Goal: Contribute content: Contribute content

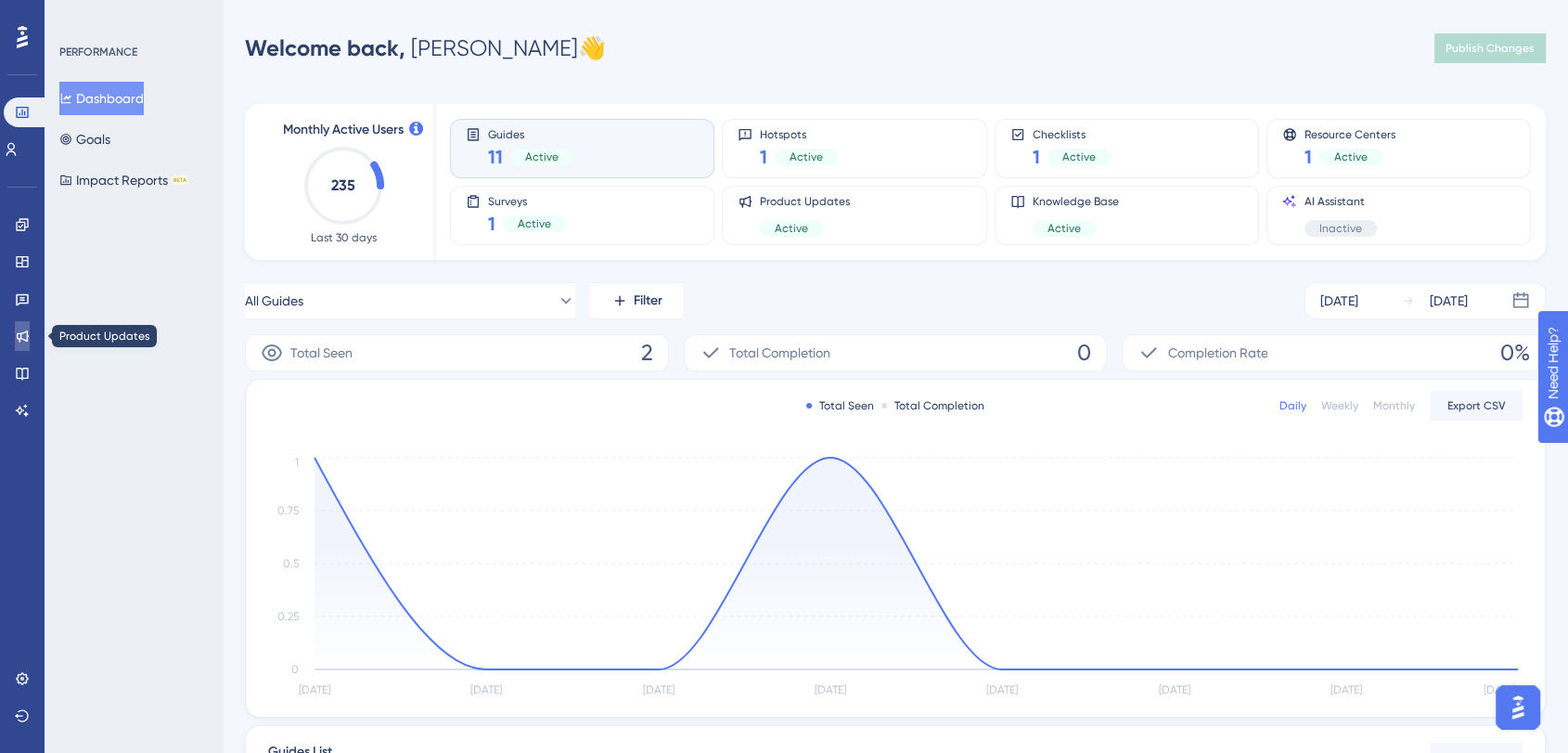
click at [25, 340] on icon at bounding box center [22, 336] width 12 height 12
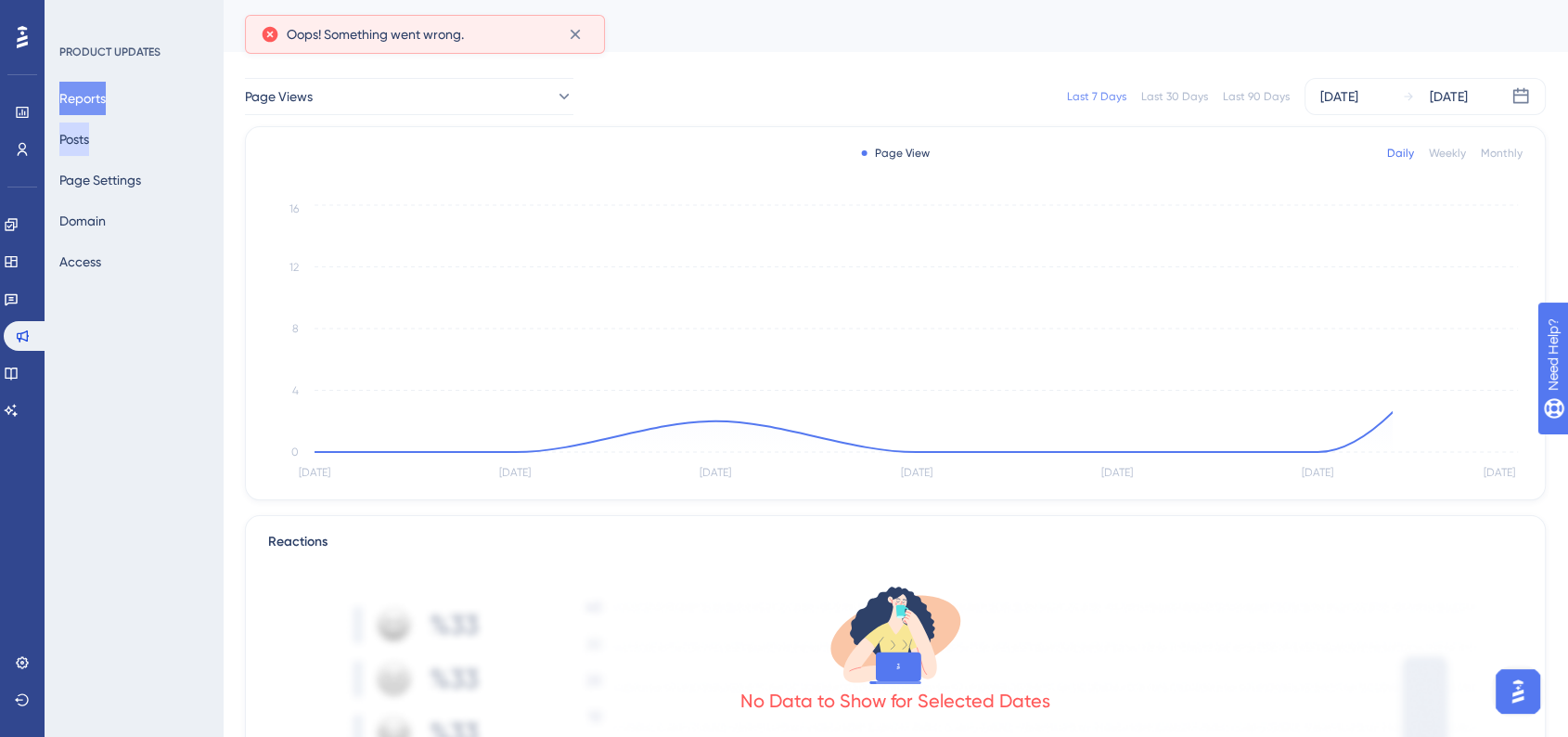
click at [89, 146] on button "Posts" at bounding box center [74, 139] width 30 height 33
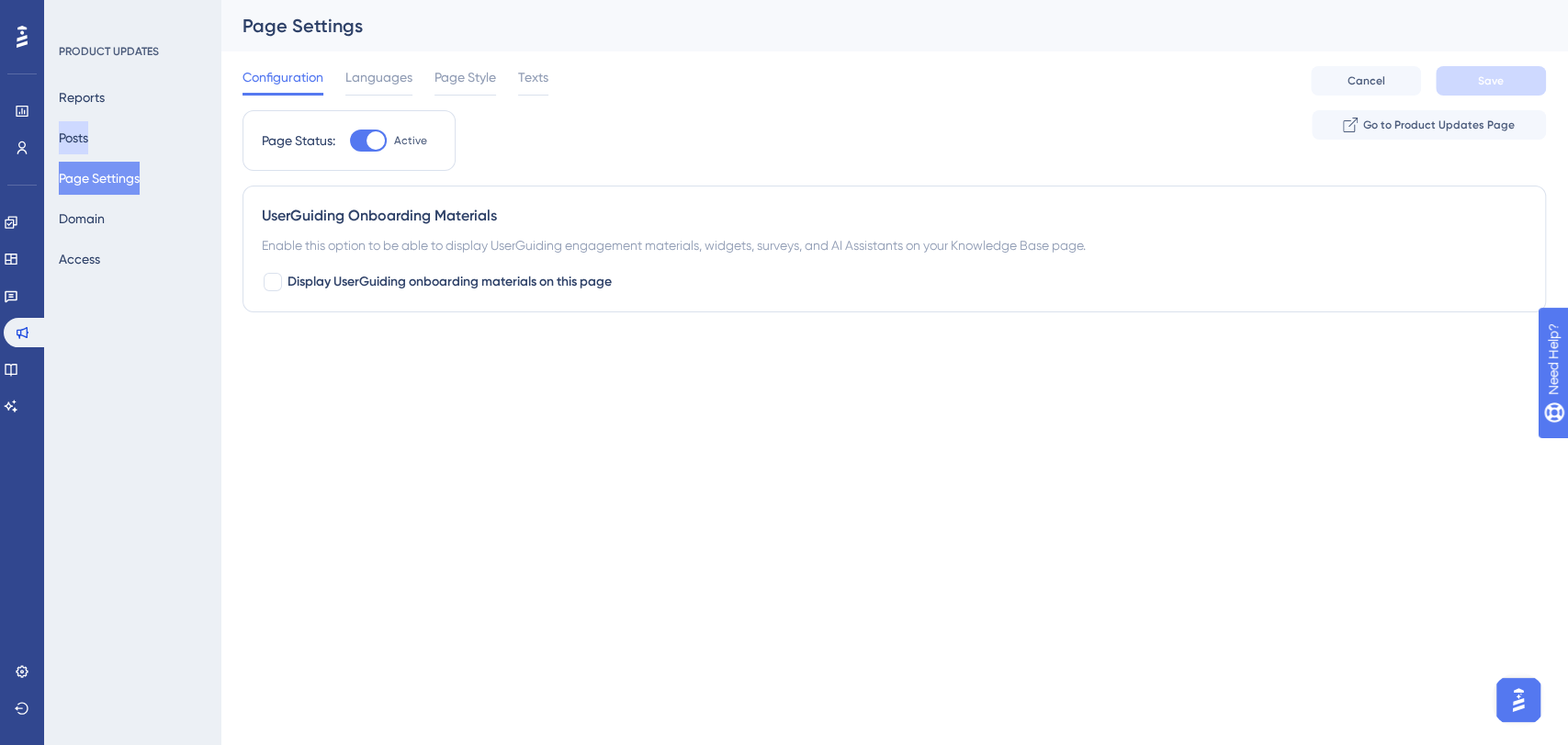
click at [88, 137] on button "Posts" at bounding box center [74, 138] width 29 height 33
click at [93, 215] on button "Domain" at bounding box center [82, 219] width 46 height 33
click at [88, 152] on button "Posts" at bounding box center [74, 138] width 29 height 33
click at [83, 120] on div "Reports Posts Page Settings Domain Access" at bounding box center [133, 178] width 149 height 195
click at [105, 90] on button "Reports" at bounding box center [82, 97] width 46 height 33
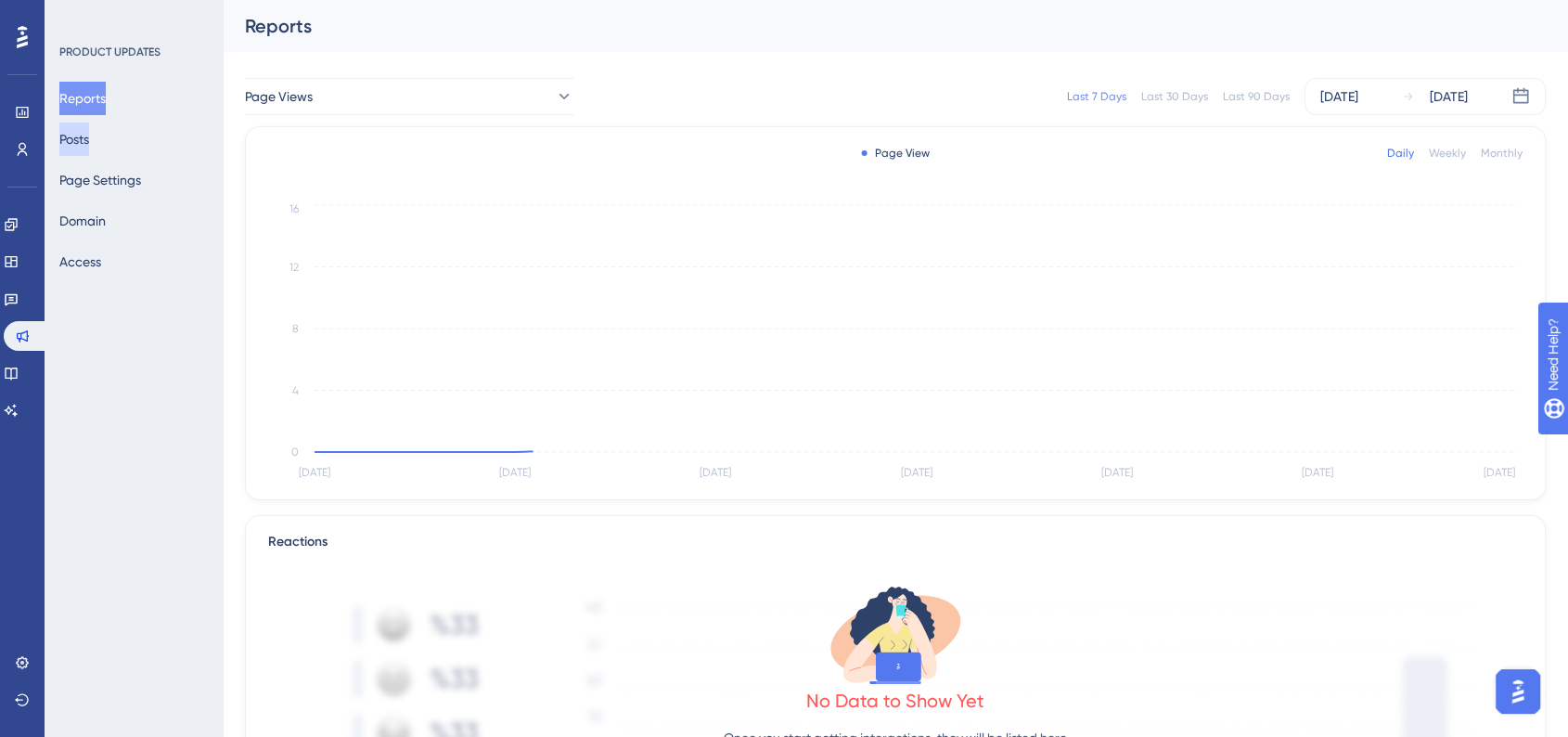
click at [89, 129] on button "Posts" at bounding box center [74, 139] width 30 height 33
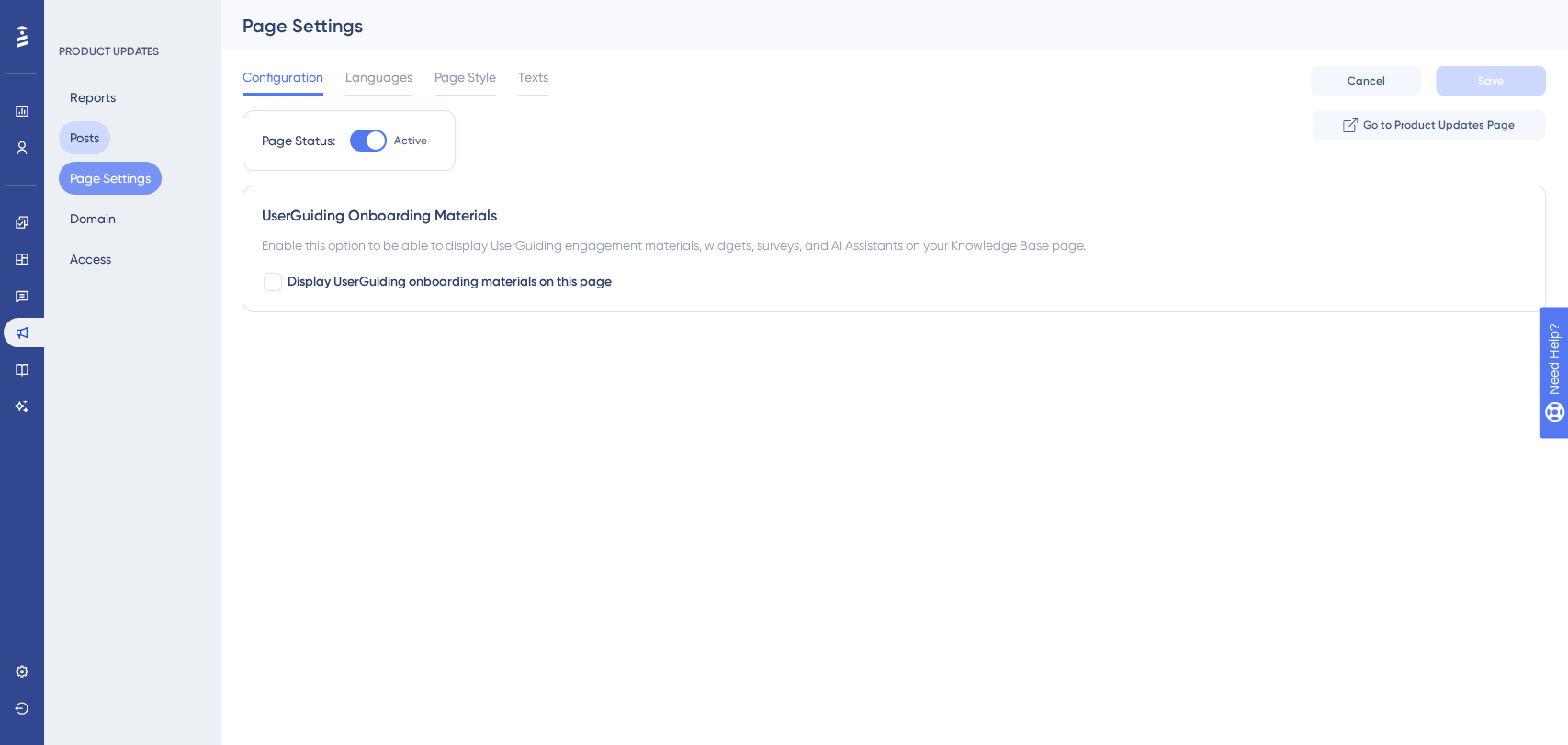
click at [87, 140] on button "Posts" at bounding box center [85, 138] width 51 height 33
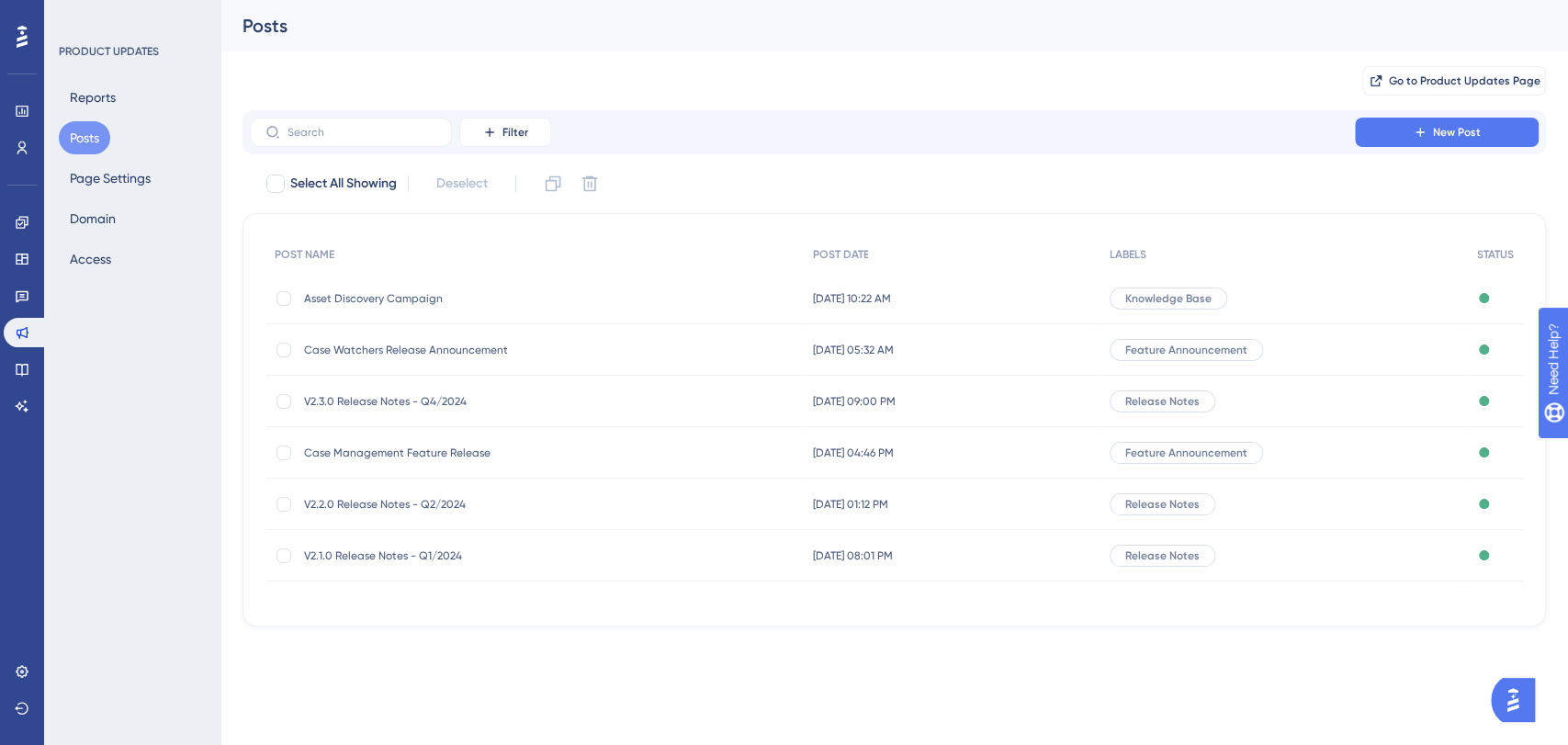
click at [718, 297] on div "Asset Discovery Campaign Asset Discovery Campaign" at bounding box center [534, 299] width 538 height 51
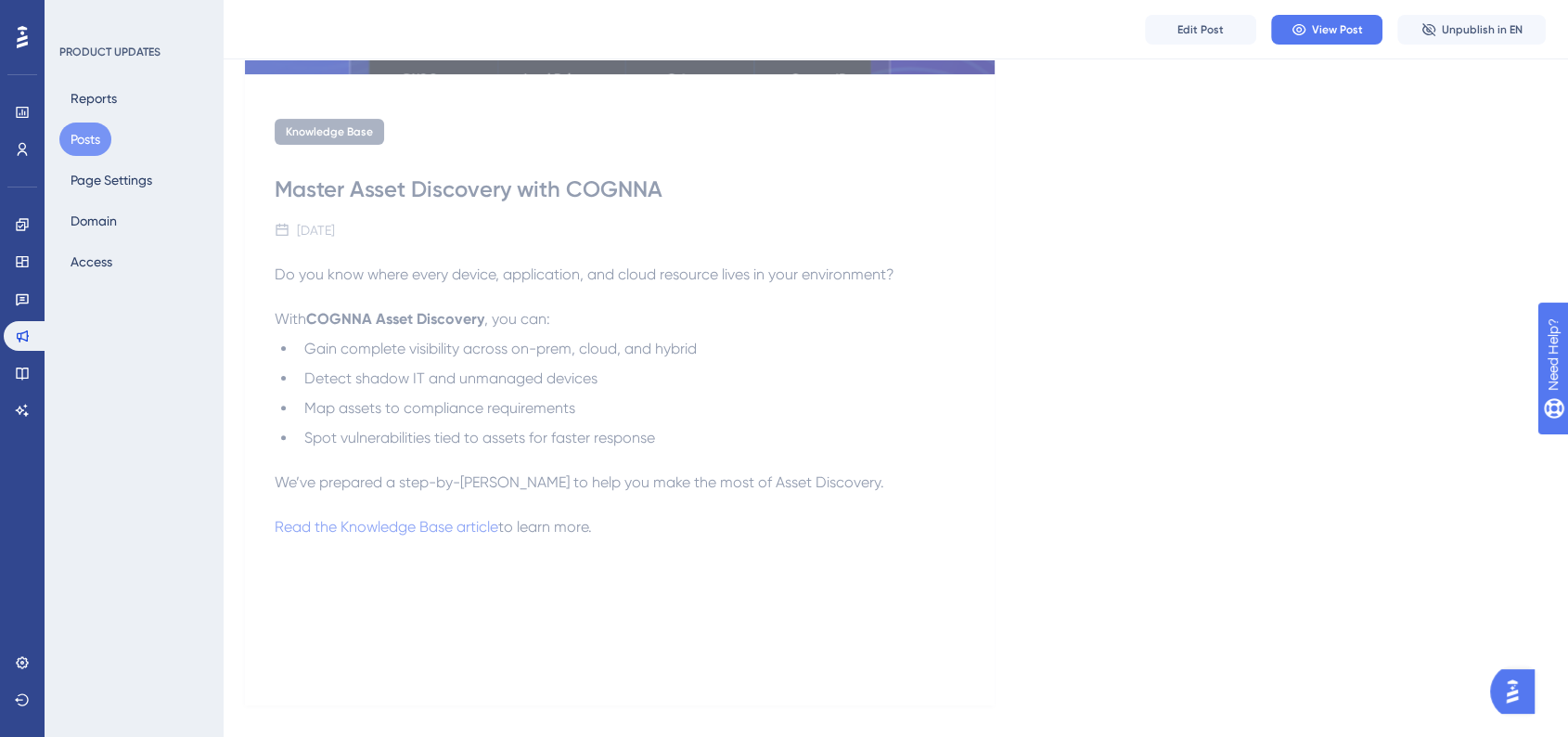
scroll to position [525, 0]
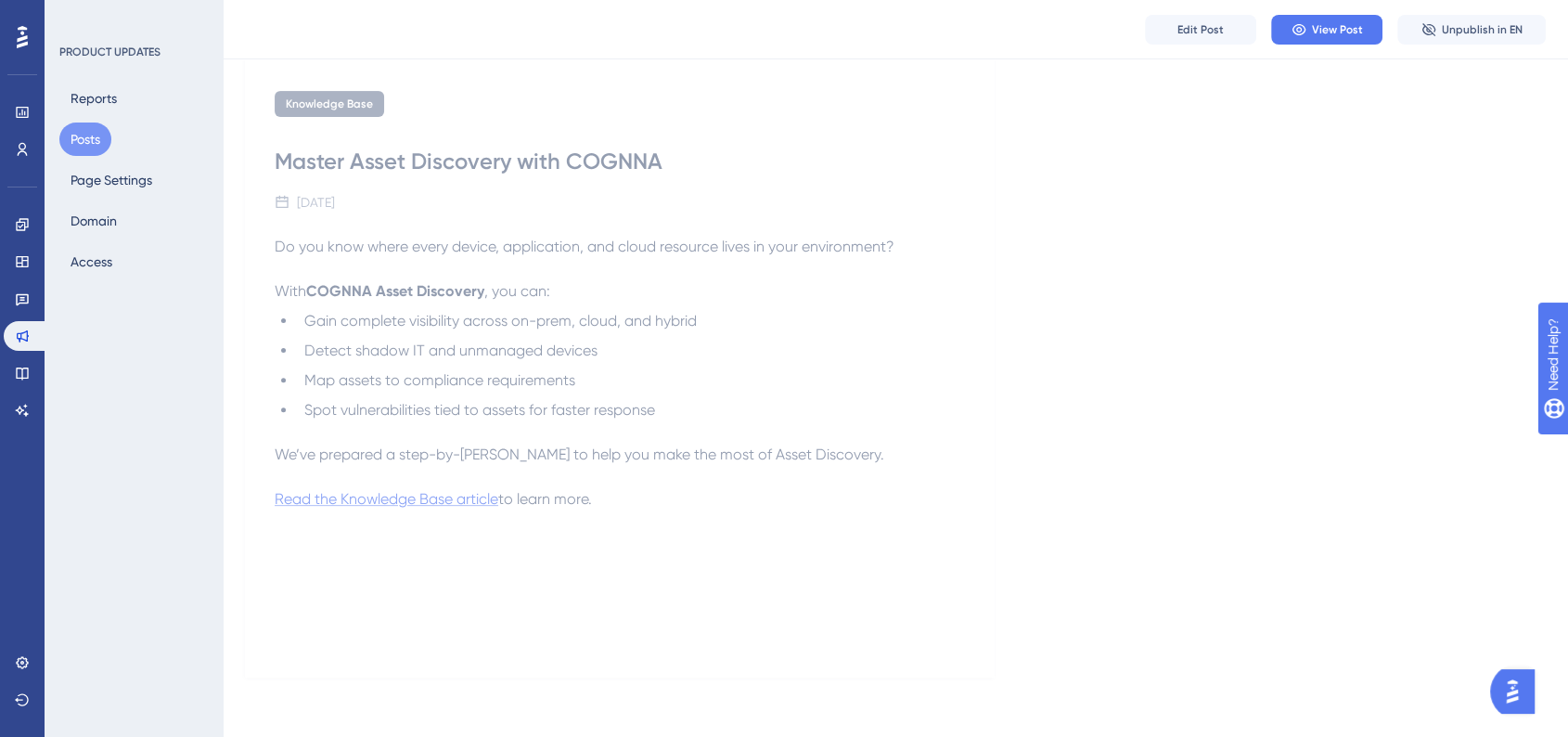
click at [451, 505] on span "Read the Knowledge Base article" at bounding box center [386, 498] width 224 height 18
click at [499, 435] on p at bounding box center [620, 433] width 691 height 22
click at [1177, 35] on span "Edit Post" at bounding box center [1200, 30] width 46 height 15
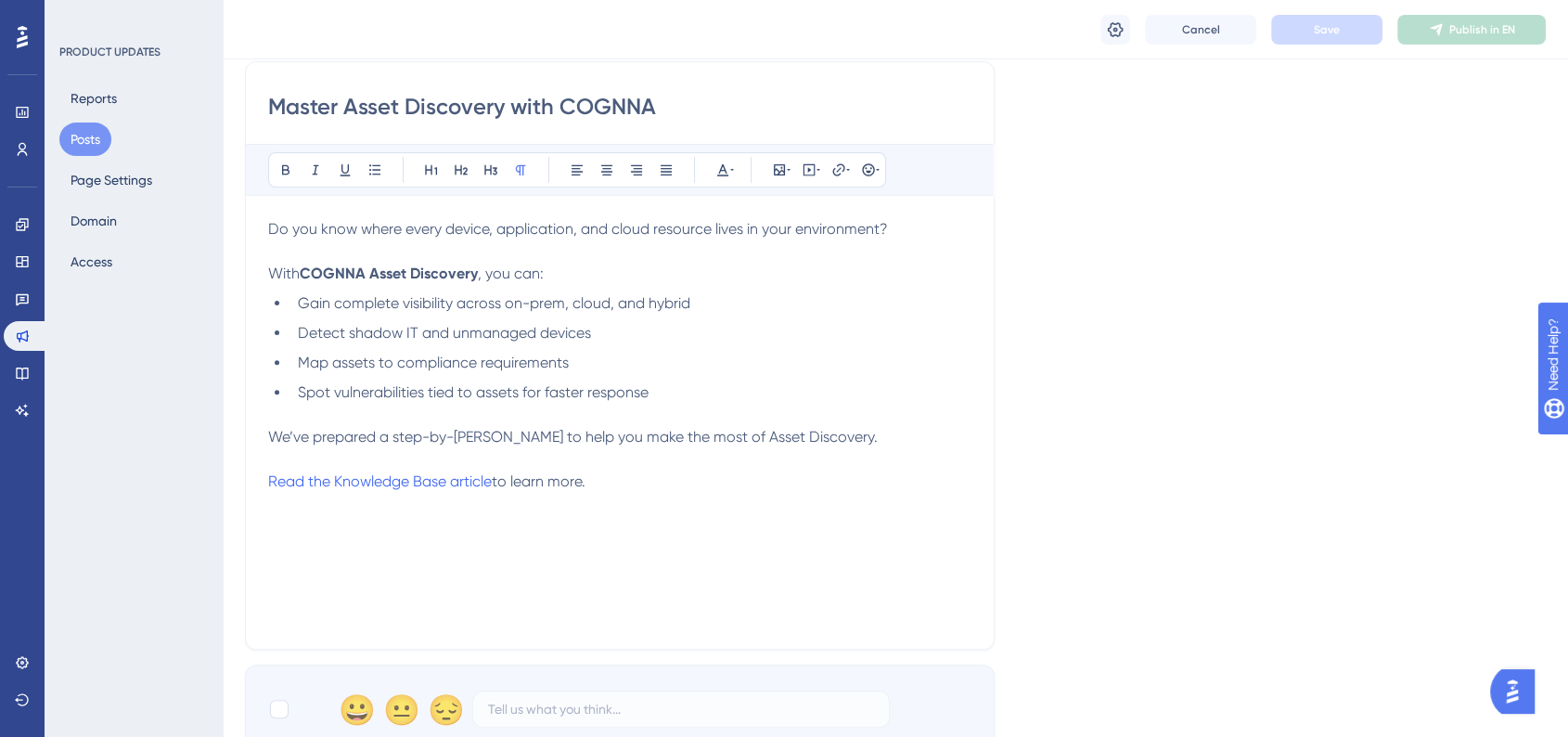
click at [509, 480] on span "to learn more." at bounding box center [538, 481] width 94 height 18
drag, startPoint x: 497, startPoint y: 481, endPoint x: 260, endPoint y: 489, distance: 237.1
click at [258, 490] on div "Master Asset Discovery with COGNNA Bold Italic Underline Bullet Point Heading 1…" at bounding box center [620, 356] width 750 height 588
click at [264, 488] on div "Master Asset Discovery with COGNNA Bold Italic Underline Bullet Point Heading 1…" at bounding box center [620, 356] width 750 height 588
drag, startPoint x: 265, startPoint y: 485, endPoint x: 482, endPoint y: 487, distance: 217.0
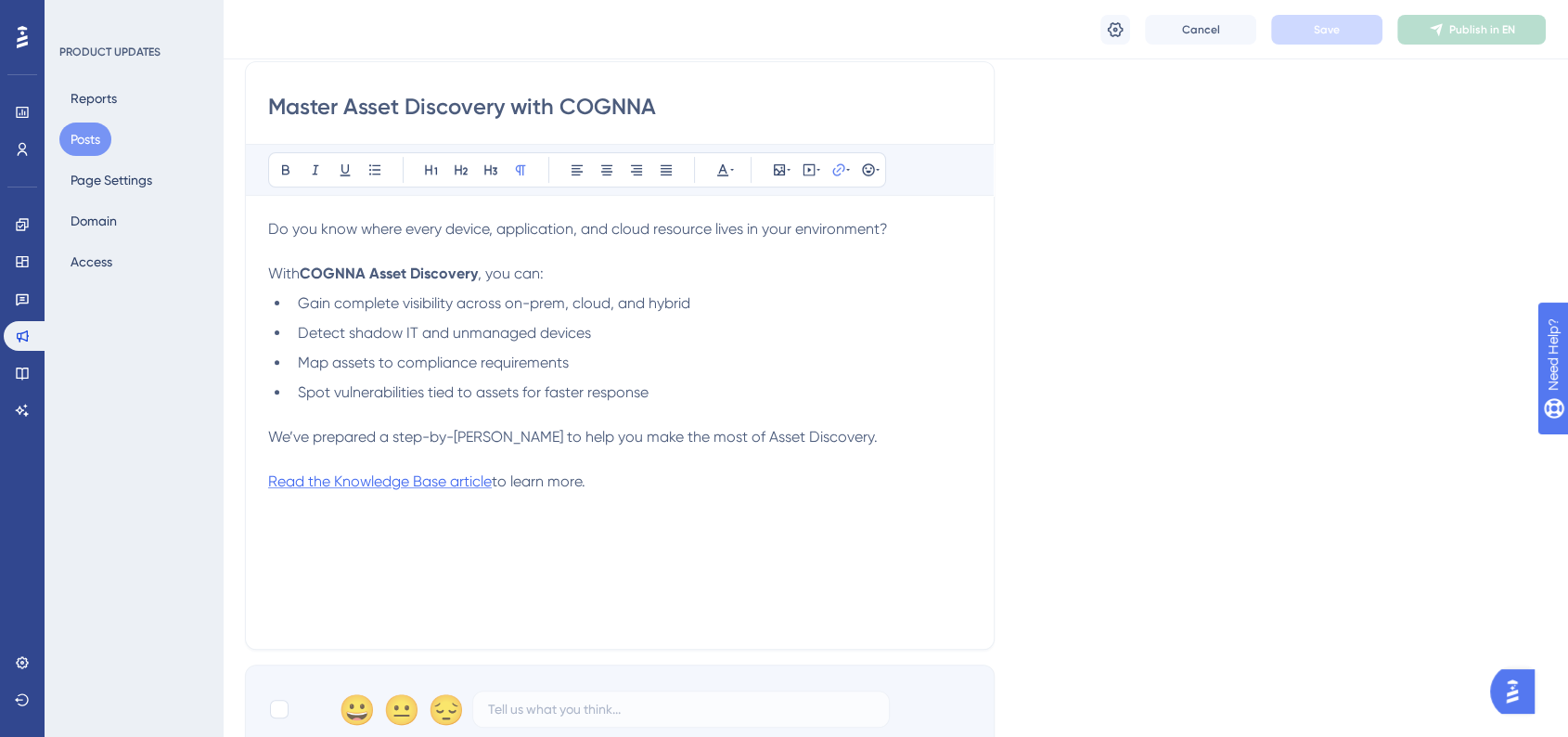
click at [469, 485] on div "Master Asset Discovery with COGNNA Bold Italic Underline Bullet Point Heading 1…" at bounding box center [620, 356] width 750 height 588
drag, startPoint x: 494, startPoint y: 481, endPoint x: 269, endPoint y: 483, distance: 225.0
click at [268, 484] on p "Read the Knowledge Base article to learn more." at bounding box center [620, 482] width 704 height 22
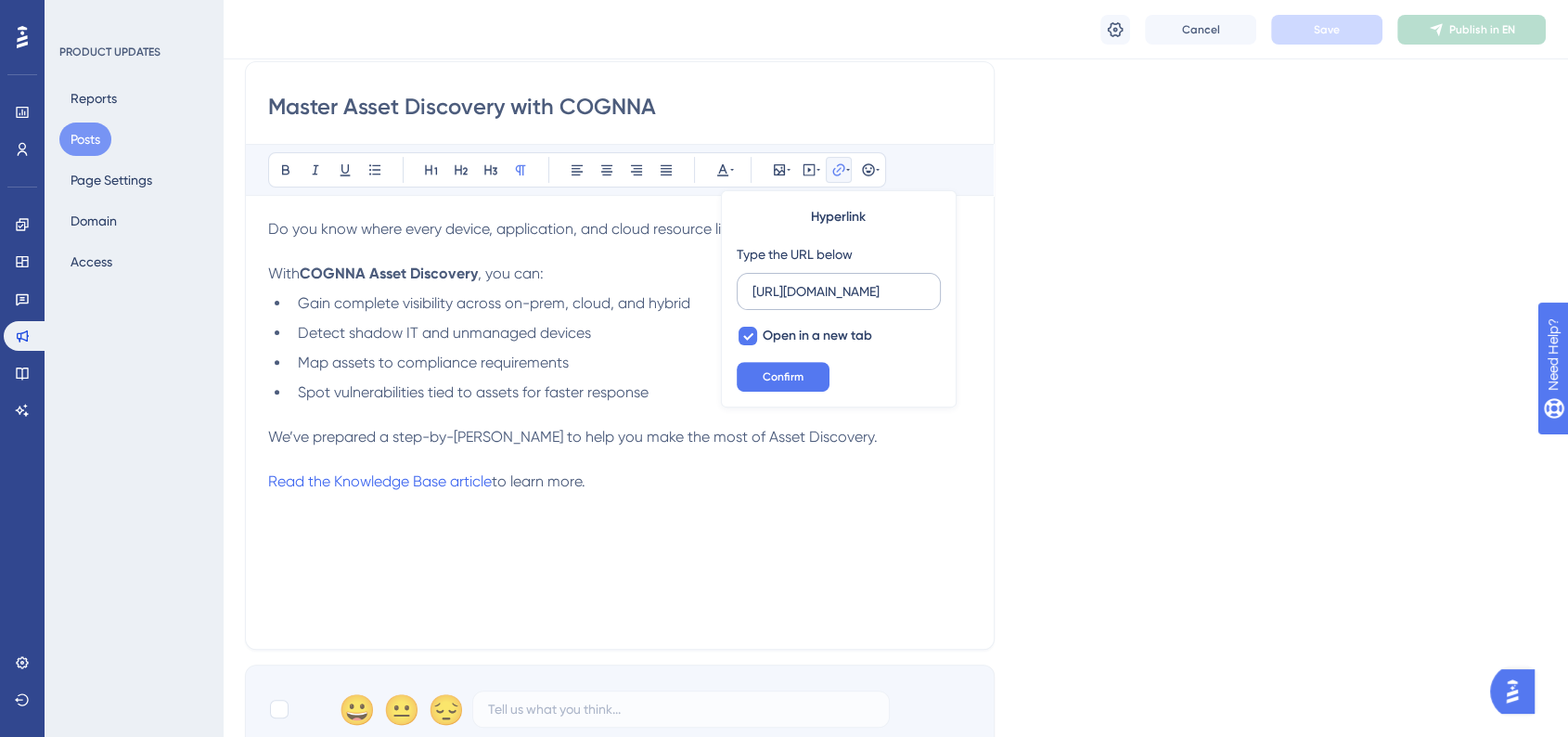
click at [854, 278] on label "[URL][DOMAIN_NAME]" at bounding box center [839, 291] width 204 height 37
click at [854, 281] on input "[URL][DOMAIN_NAME]" at bounding box center [839, 291] width 173 height 20
click at [854, 278] on label "[URL][DOMAIN_NAME]" at bounding box center [839, 291] width 204 height 37
click at [854, 281] on input "[URL][DOMAIN_NAME]" at bounding box center [839, 291] width 173 height 20
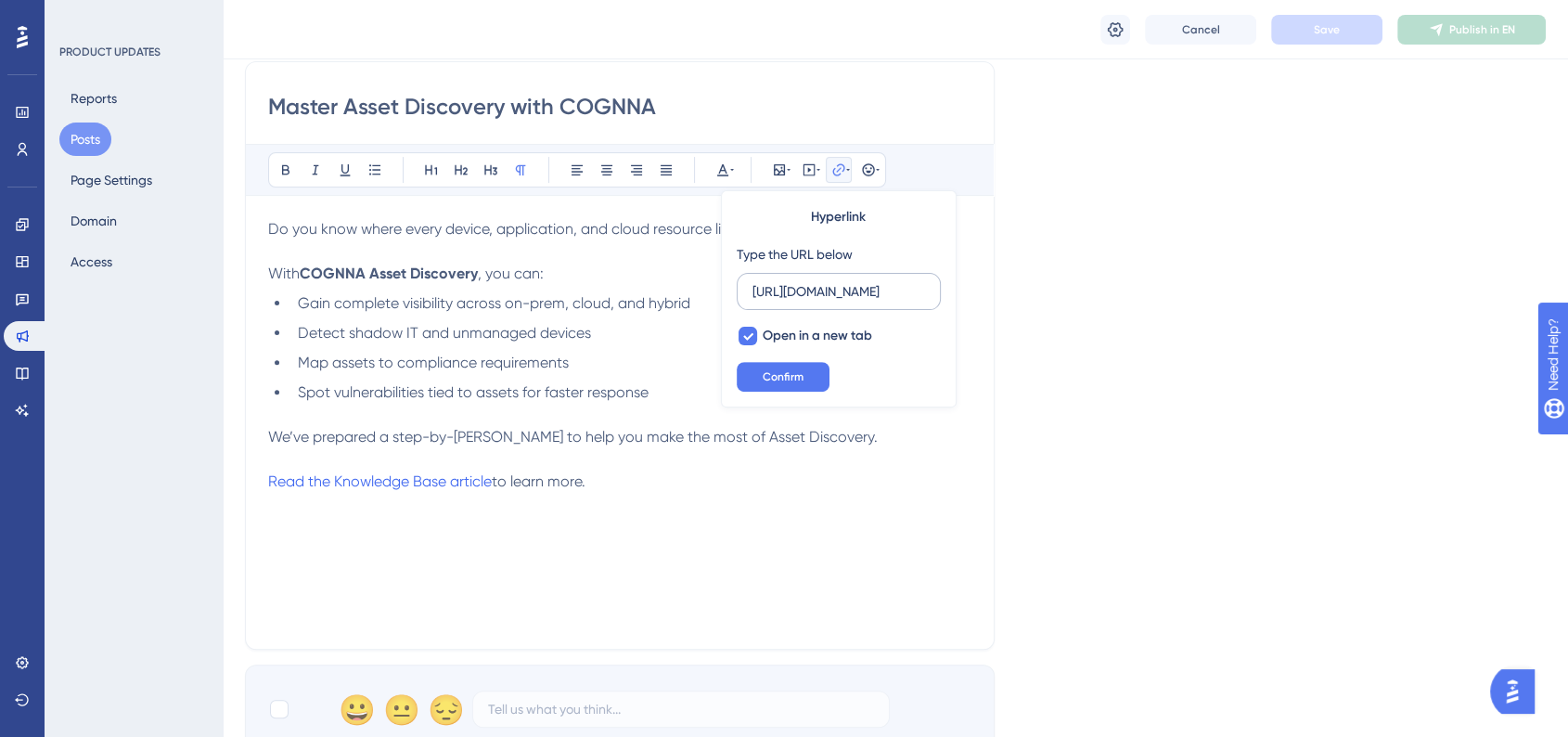
click at [854, 278] on label "[URL][DOMAIN_NAME]" at bounding box center [839, 291] width 204 height 37
click at [854, 281] on input "[URL][DOMAIN_NAME]" at bounding box center [839, 291] width 173 height 20
click at [860, 297] on input "[URL][DOMAIN_NAME]" at bounding box center [839, 291] width 173 height 20
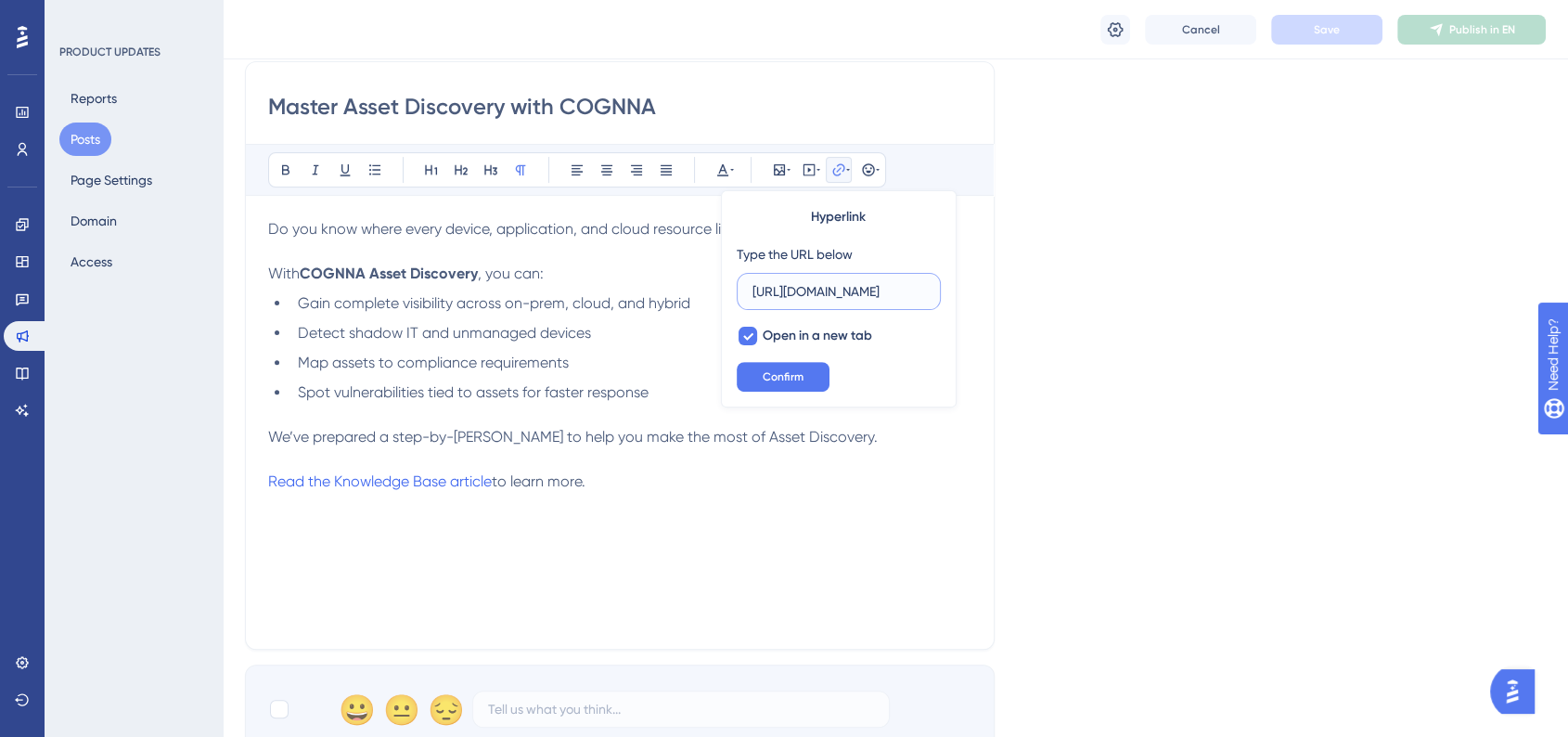
paste input "[DOMAIN_NAME][URL]"
type input "[URL][DOMAIN_NAME]"
click at [782, 377] on span "Confirm" at bounding box center [784, 377] width 41 height 15
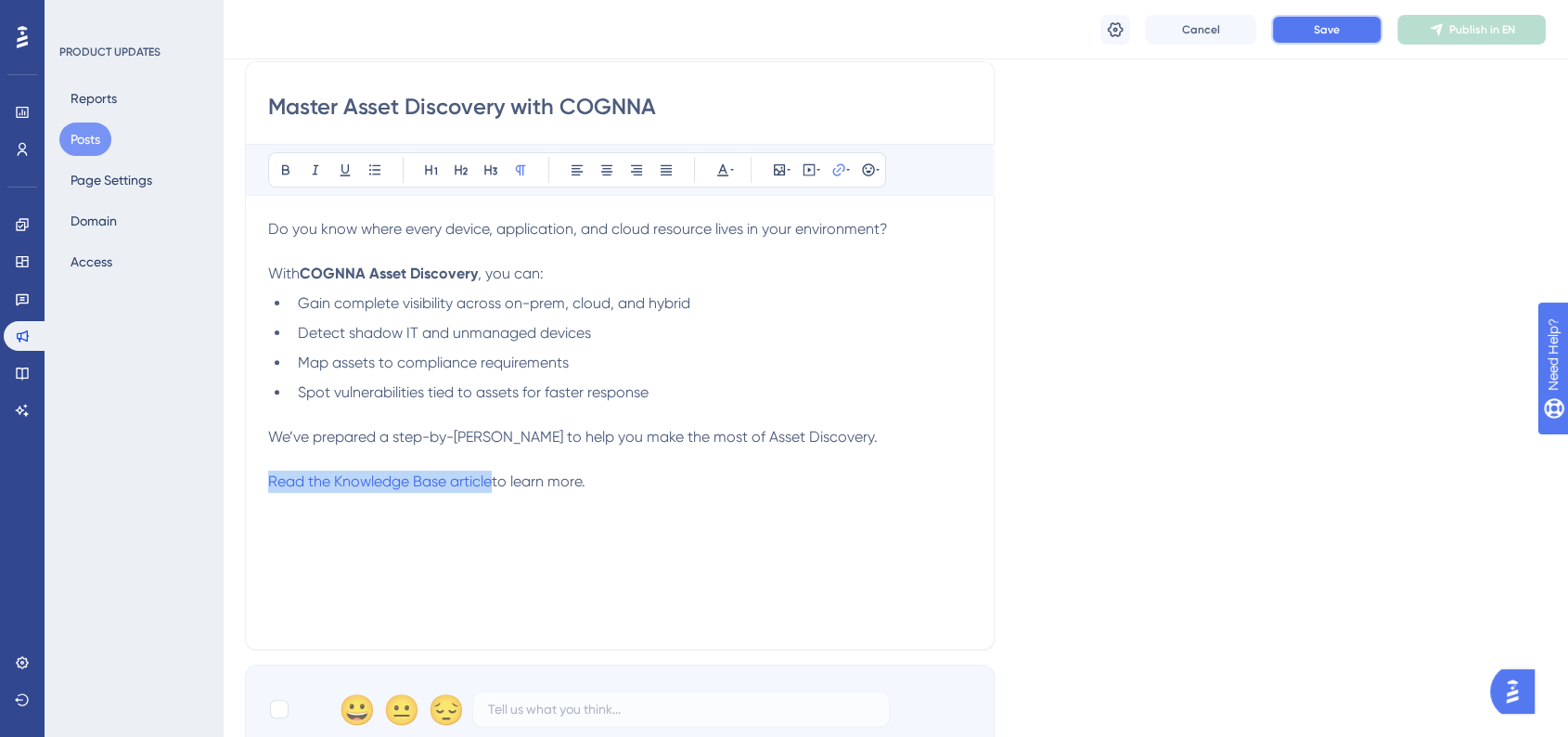
click at [1343, 30] on button "Save" at bounding box center [1327, 30] width 111 height 30
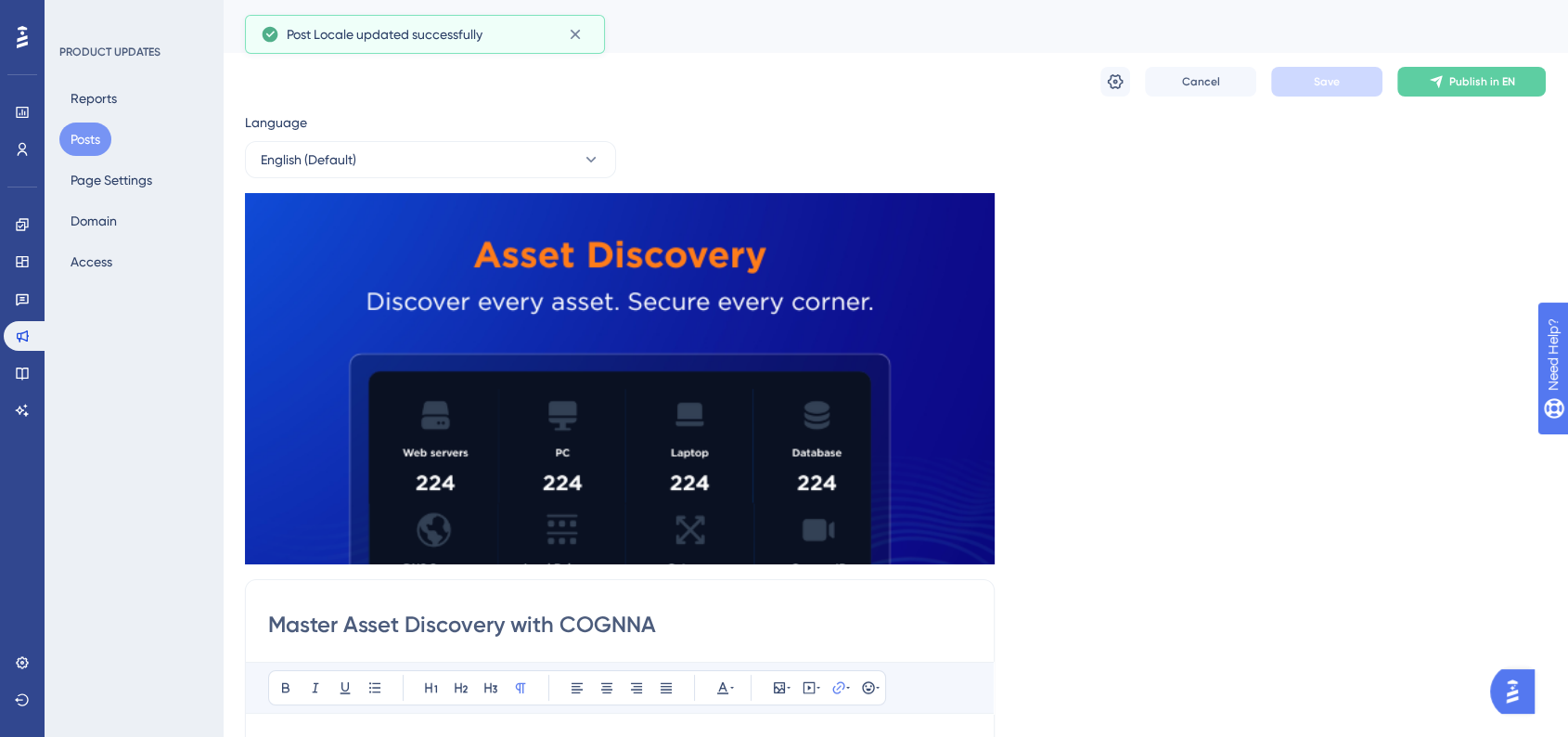
click at [1038, 73] on div "Cancel Save Publish in EN" at bounding box center [895, 82] width 1301 height 59
click at [87, 136] on button "Posts" at bounding box center [85, 139] width 52 height 33
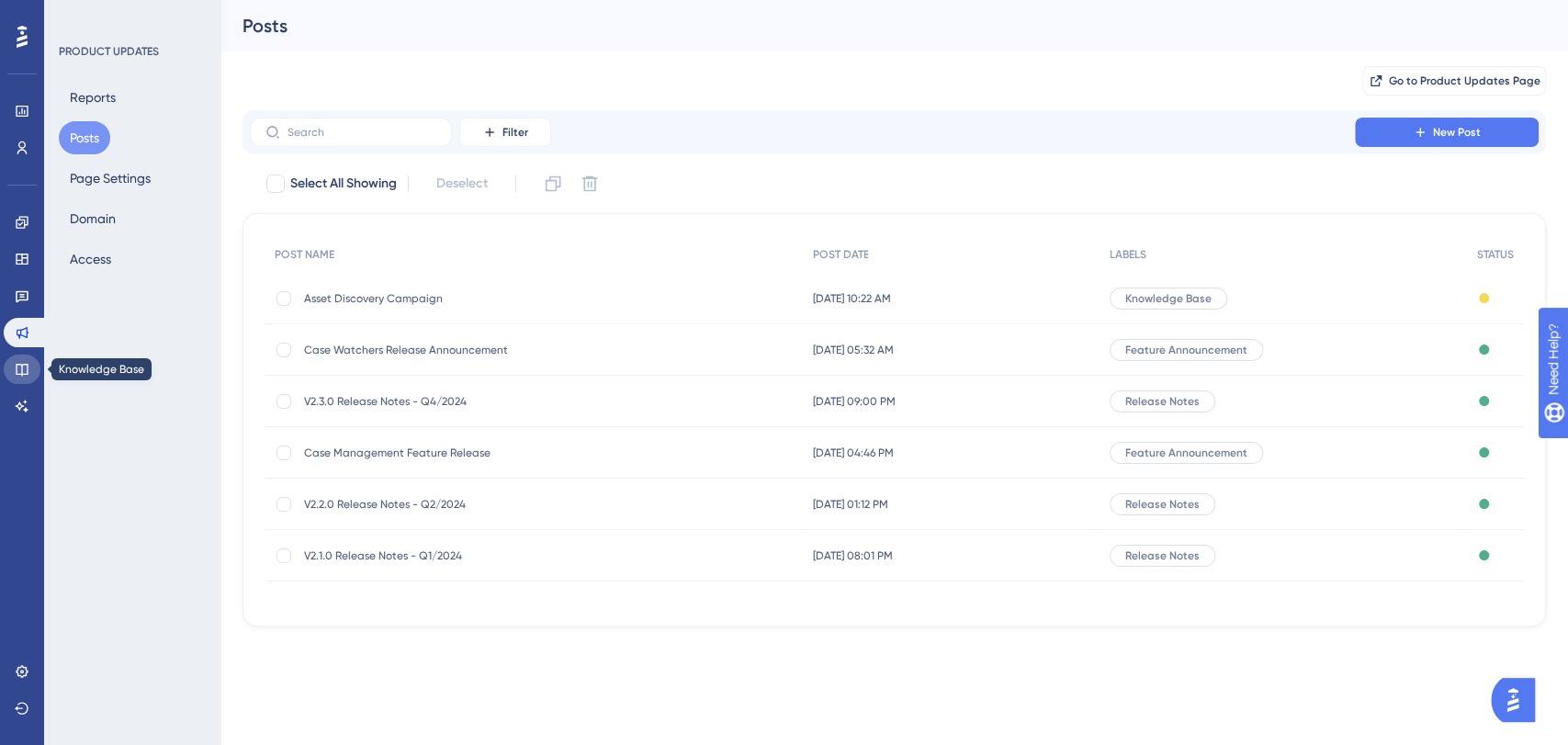
click at [17, 367] on icon at bounding box center [22, 369] width 15 height 15
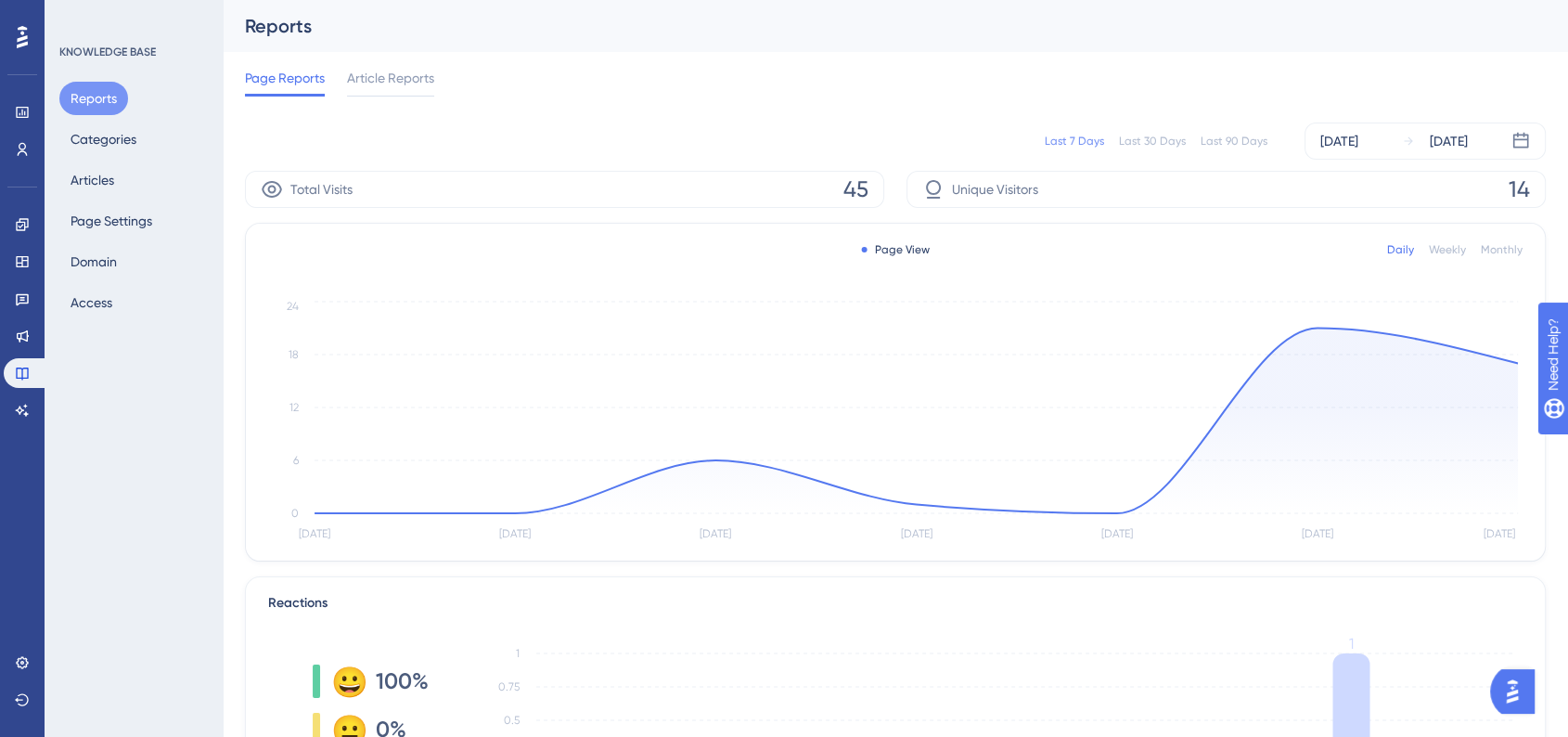
click at [443, 84] on div "Page Reports Article Reports" at bounding box center [895, 82] width 1301 height 59
click at [422, 77] on span "Article Reports" at bounding box center [391, 78] width 87 height 22
